Goal: Transaction & Acquisition: Purchase product/service

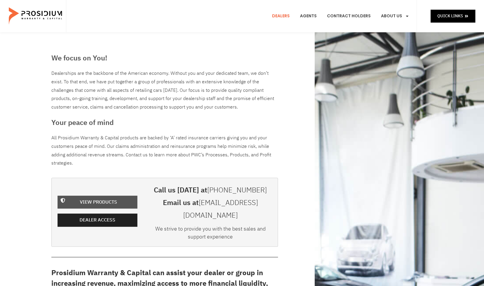
click at [102, 198] on span "View Products" at bounding box center [98, 202] width 37 height 9
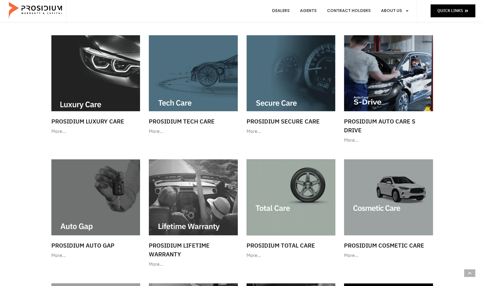
scroll to position [205, 0]
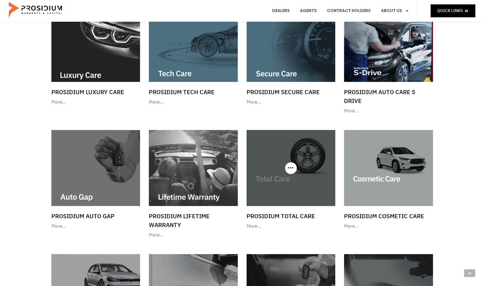
click at [281, 172] on img at bounding box center [290, 168] width 89 height 76
